Goal: Navigation & Orientation: Find specific page/section

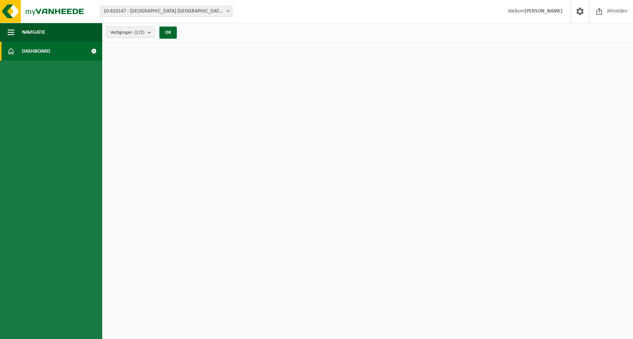
click at [84, 55] on link "Dashboard" at bounding box center [51, 51] width 102 height 19
click at [77, 54] on link "Dashboard" at bounding box center [51, 51] width 102 height 19
